Goal: Task Accomplishment & Management: Complete application form

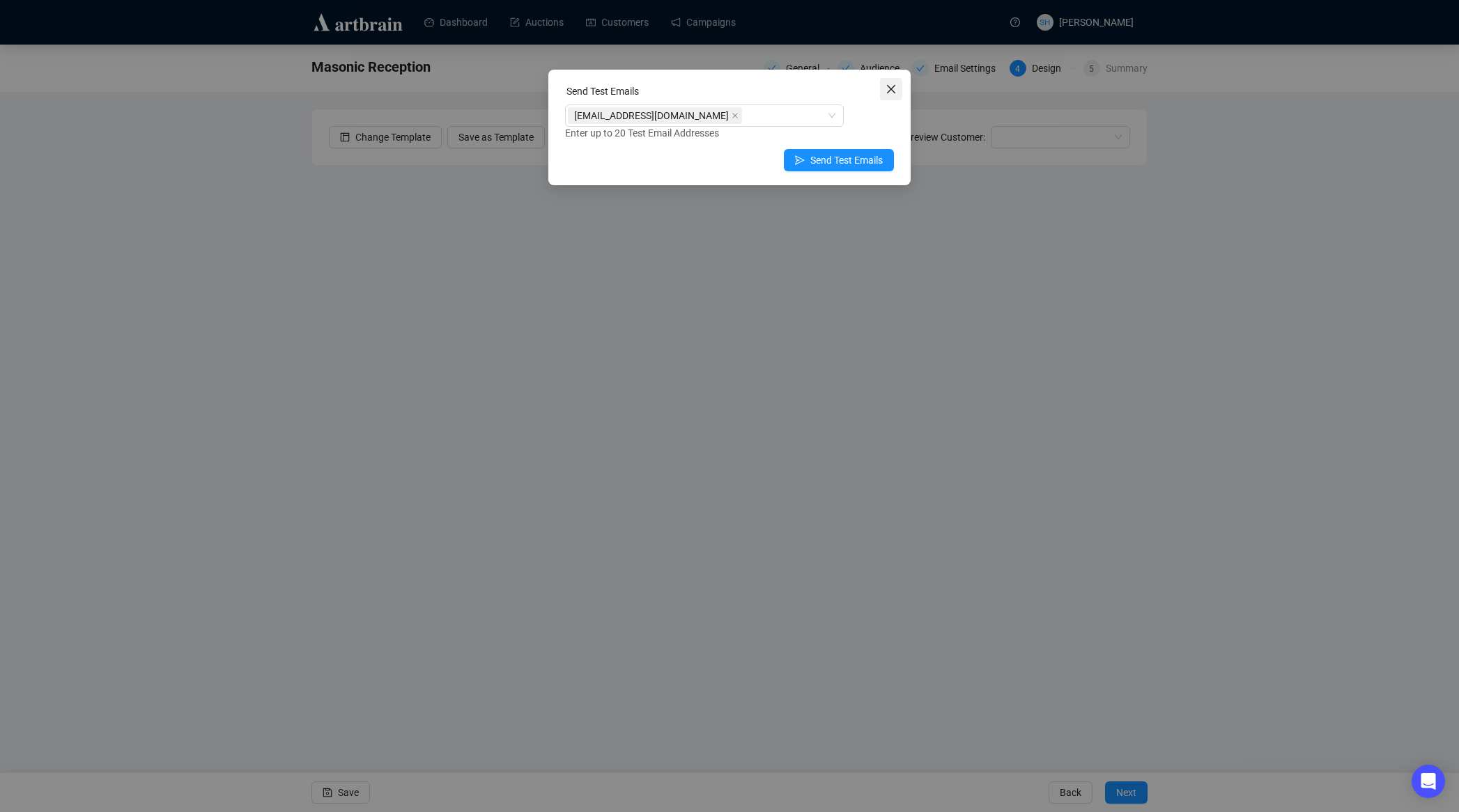
click at [889, 89] on icon "close" at bounding box center [891, 89] width 11 height 11
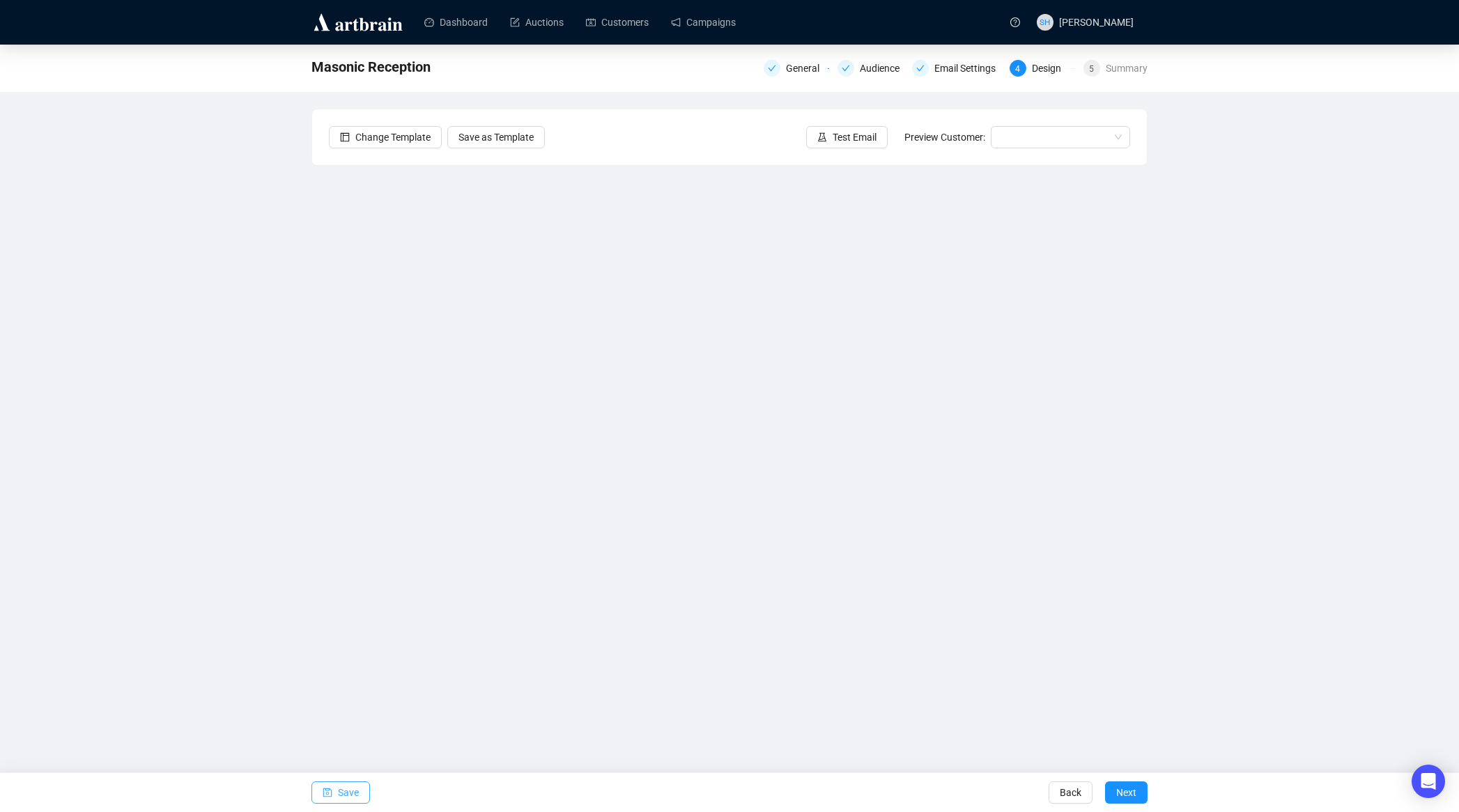
click at [345, 793] on span "Save" at bounding box center [348, 792] width 21 height 39
click at [1122, 791] on span "Next" at bounding box center [1126, 792] width 20 height 39
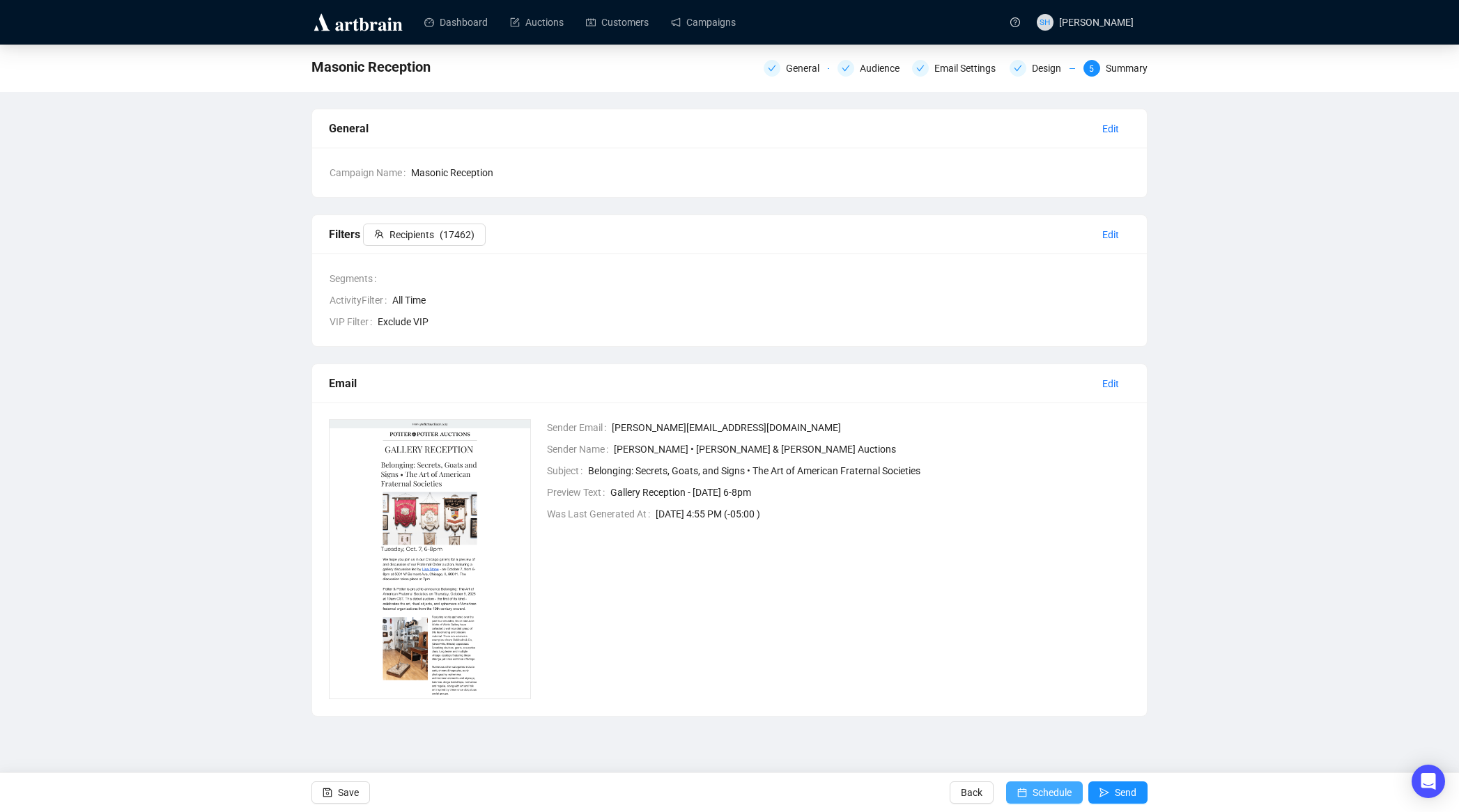
click at [1036, 795] on span "Schedule" at bounding box center [1051, 792] width 39 height 39
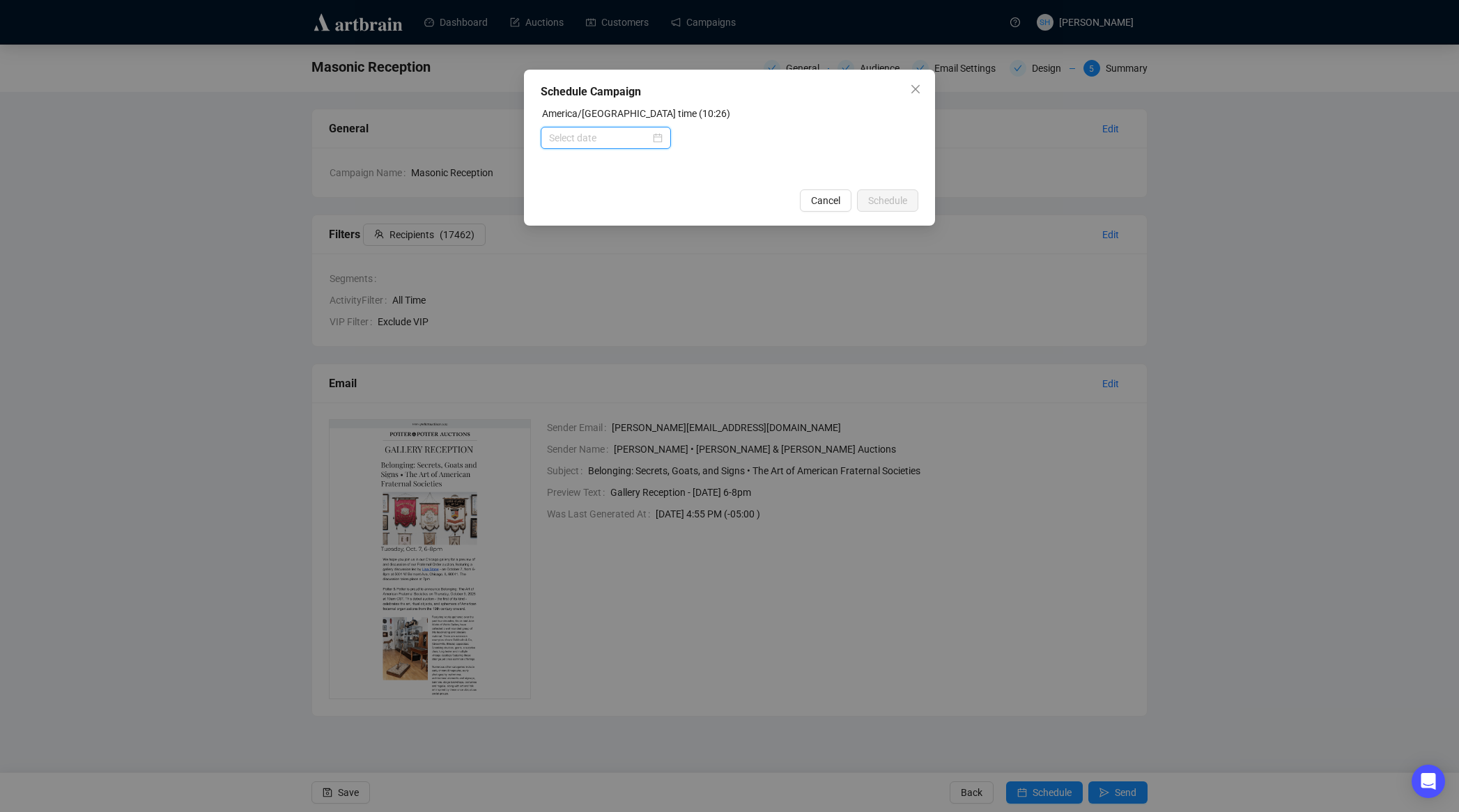
click at [562, 132] on input at bounding box center [599, 137] width 101 height 15
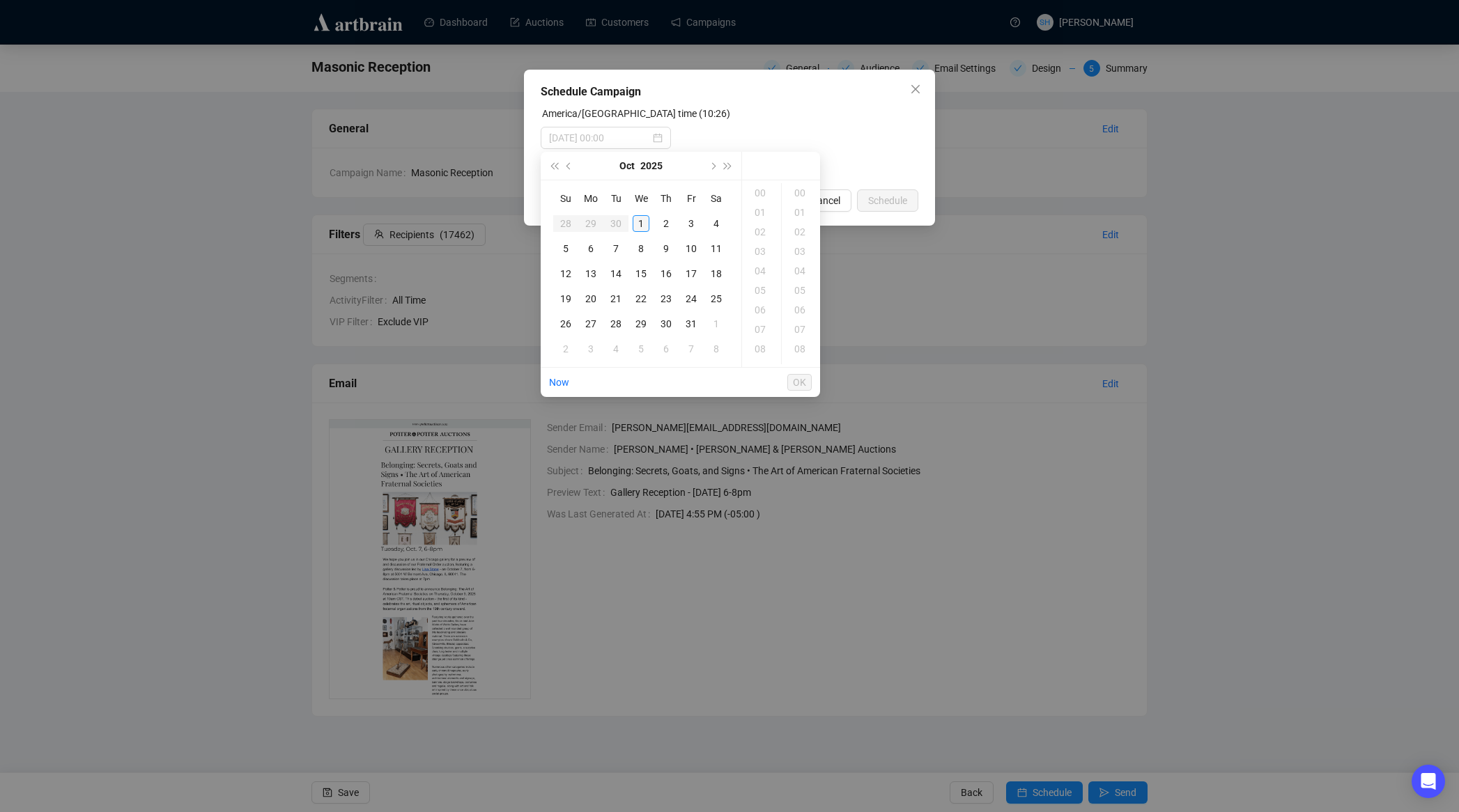
click at [641, 223] on div "1" at bounding box center [641, 223] width 17 height 17
click at [757, 232] on div "12" at bounding box center [761, 232] width 34 height 20
click at [798, 193] on div "00" at bounding box center [801, 193] width 34 height 20
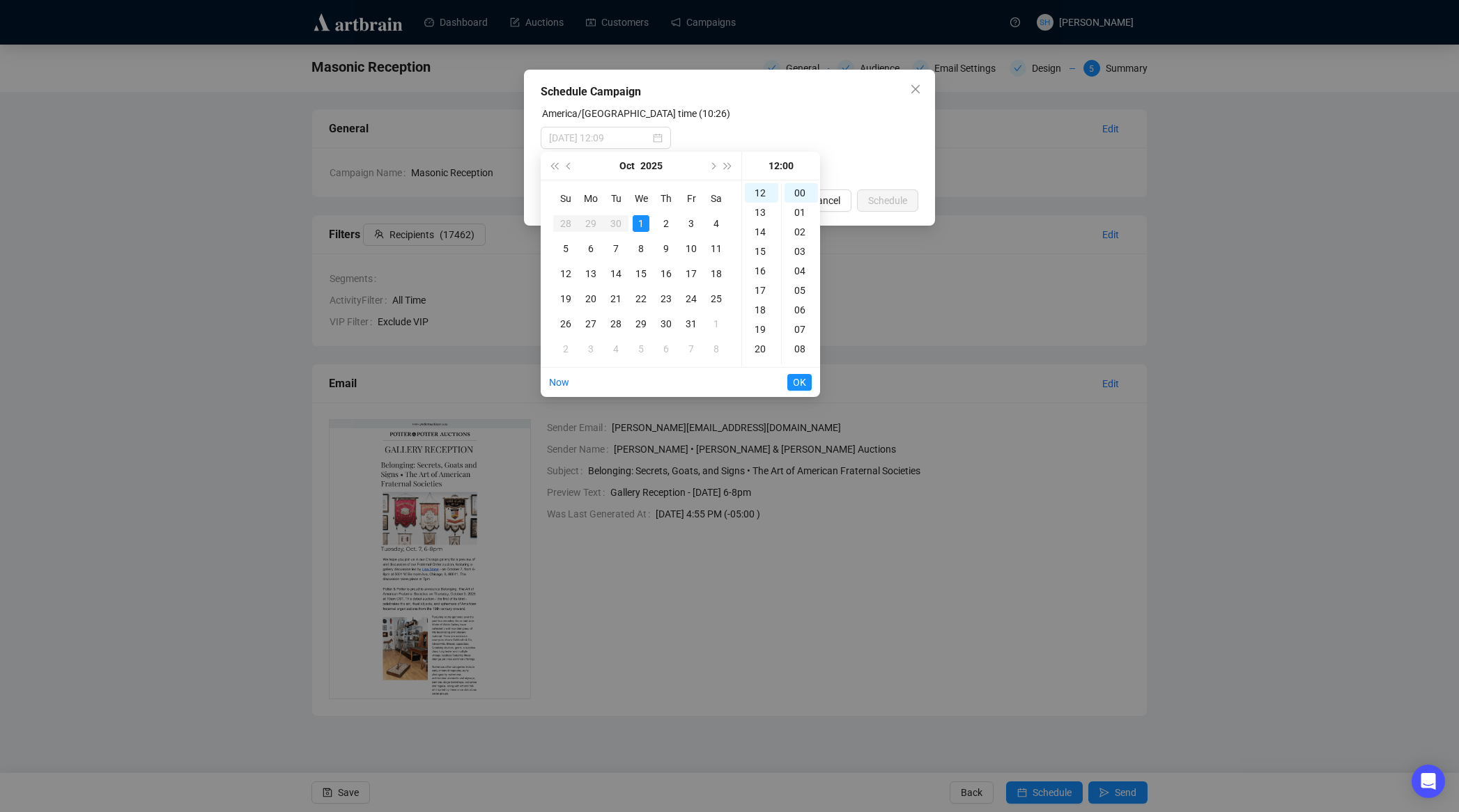
type input "[DATE] 12:00"
click at [797, 383] on span "OK" at bounding box center [799, 383] width 13 height 27
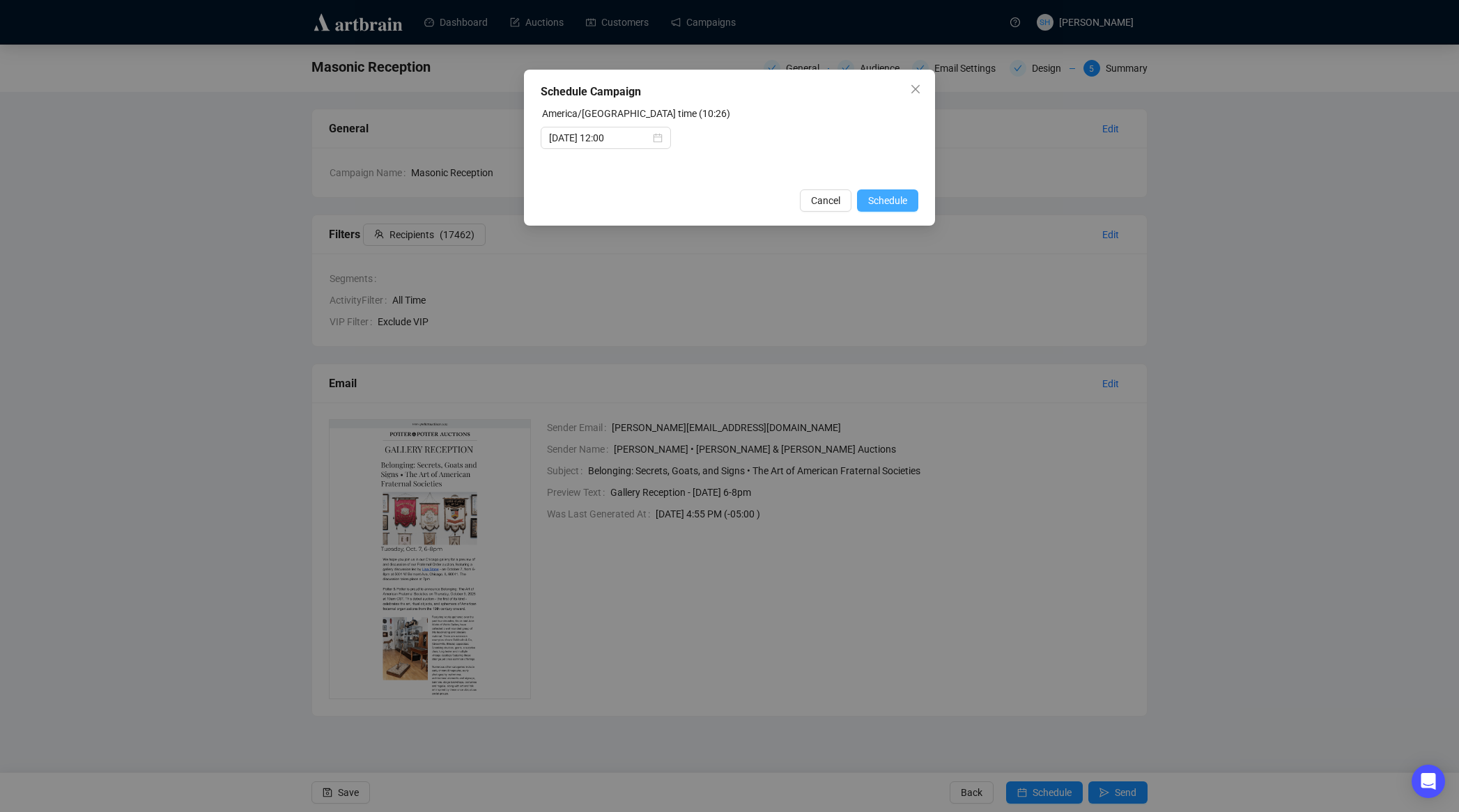
click at [874, 198] on span "Schedule" at bounding box center [887, 200] width 39 height 15
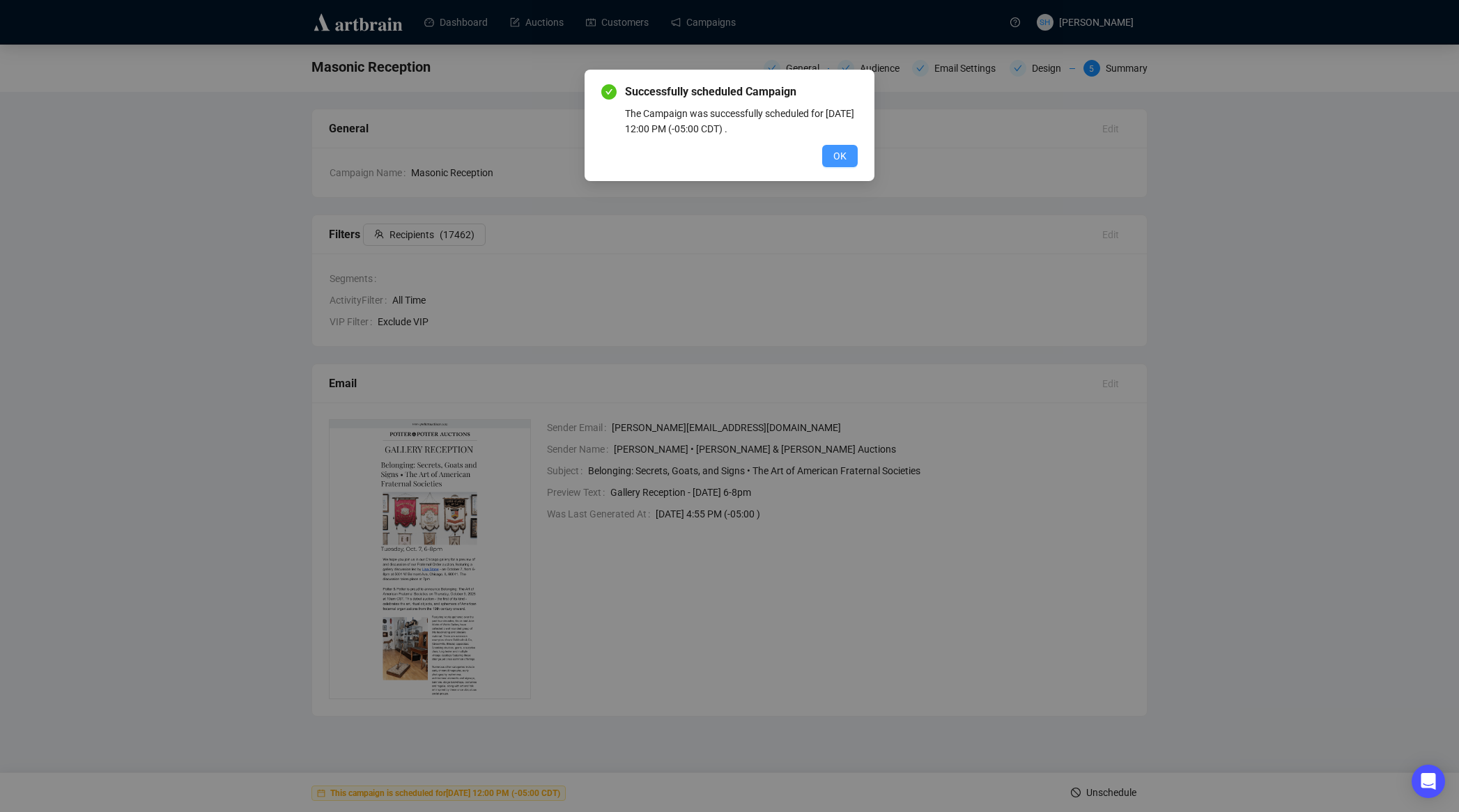
click at [839, 158] on span "OK" at bounding box center [839, 155] width 13 height 15
